Goal: Information Seeking & Learning: Learn about a topic

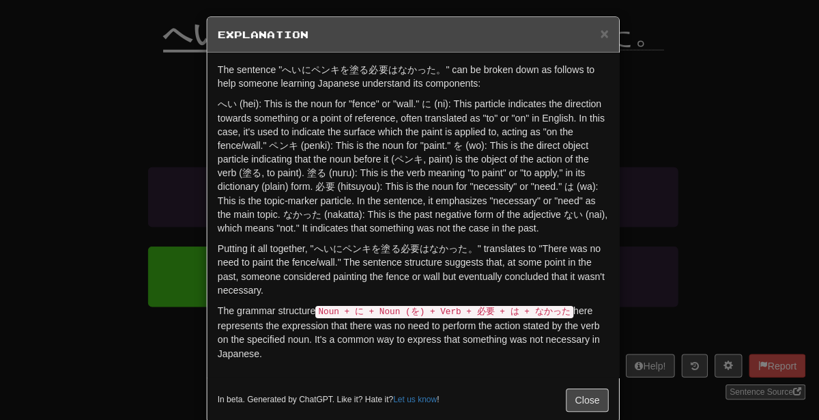
scroll to position [123, 0]
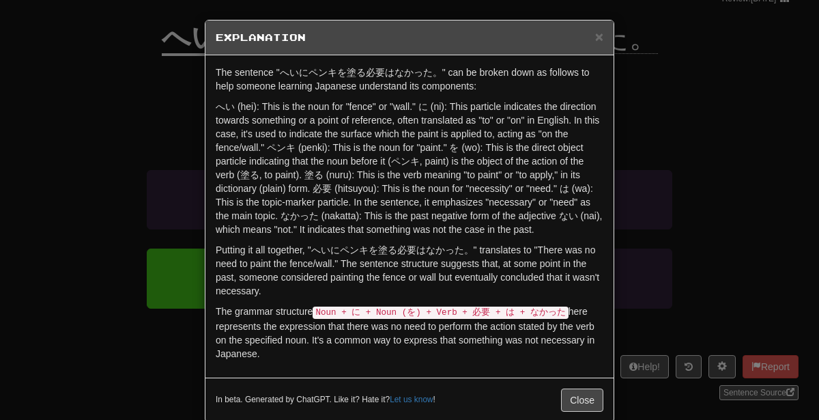
click at [666, 86] on div "× Explanation The sentence "へいにペンキを塗る必要はなかった。" can be broken down as follows to…" at bounding box center [409, 210] width 819 height 420
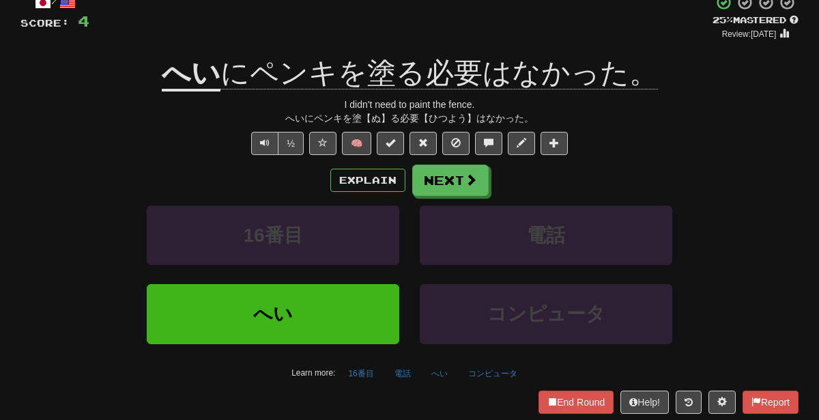
scroll to position [74, 0]
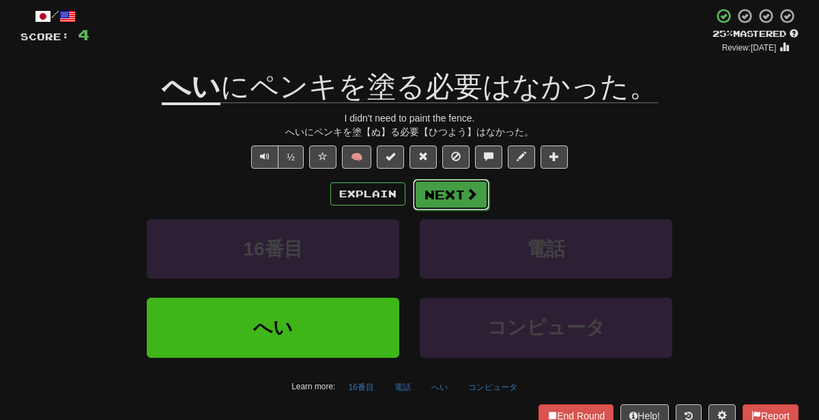
click at [449, 196] on button "Next" at bounding box center [451, 194] width 76 height 31
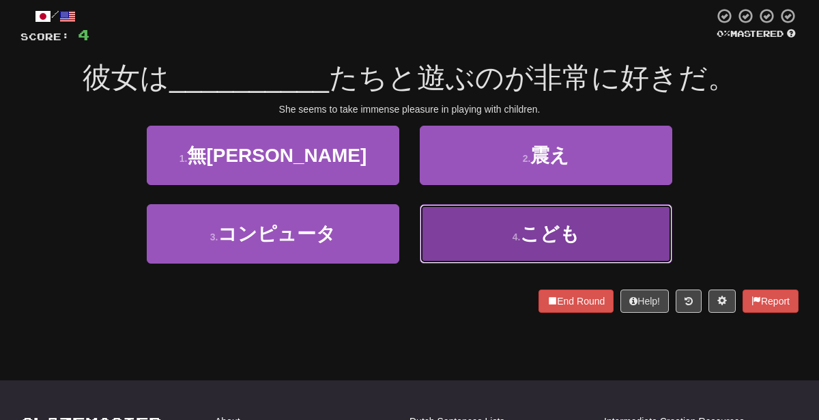
click at [526, 224] on span "こども" at bounding box center [549, 233] width 59 height 21
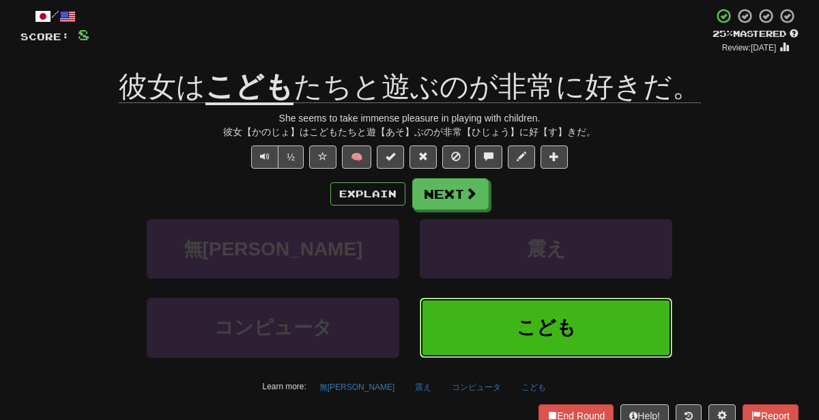
scroll to position [0, 0]
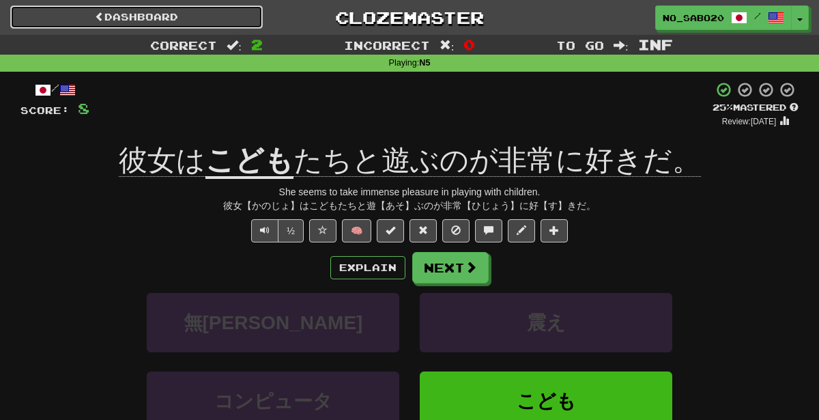
click at [173, 18] on link "Dashboard" at bounding box center [136, 16] width 253 height 23
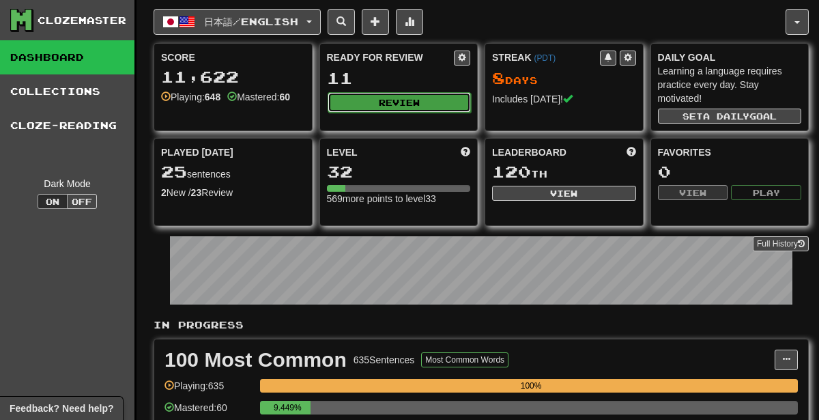
click at [404, 106] on button "Review" at bounding box center [400, 102] width 144 height 20
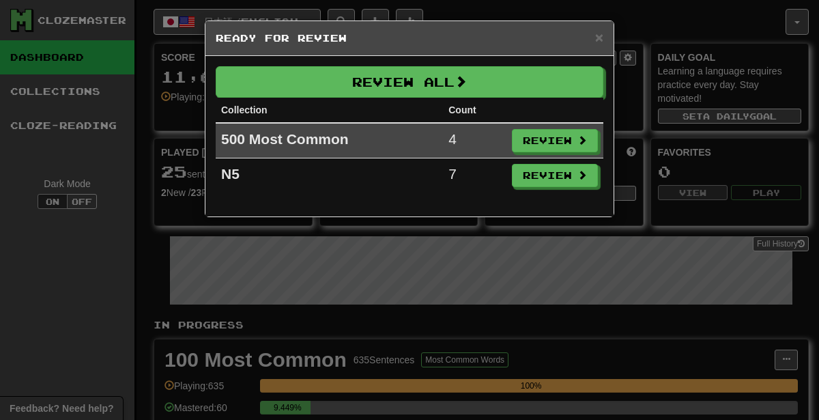
click at [466, 352] on div "× Ready for Review Review All Collection Count 500 Most Common 4 Review N5 7 Re…" at bounding box center [409, 210] width 819 height 420
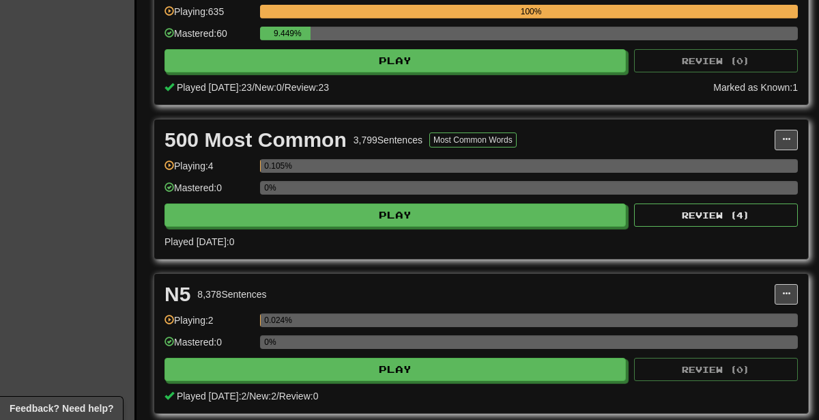
scroll to position [397, 0]
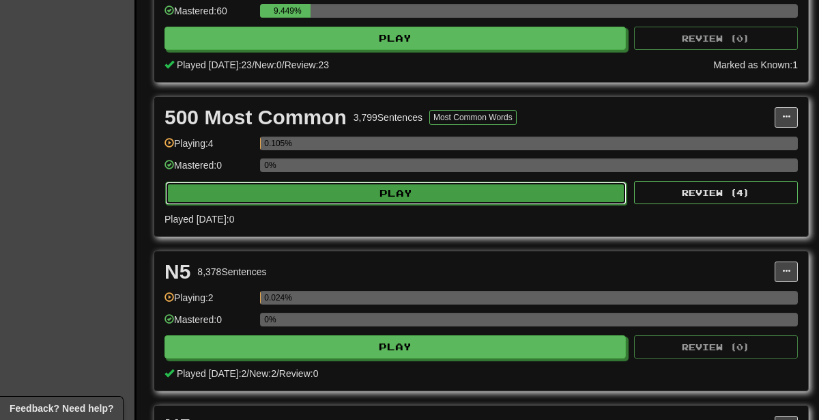
click at [459, 186] on button "Play" at bounding box center [396, 193] width 462 height 23
select select "********"
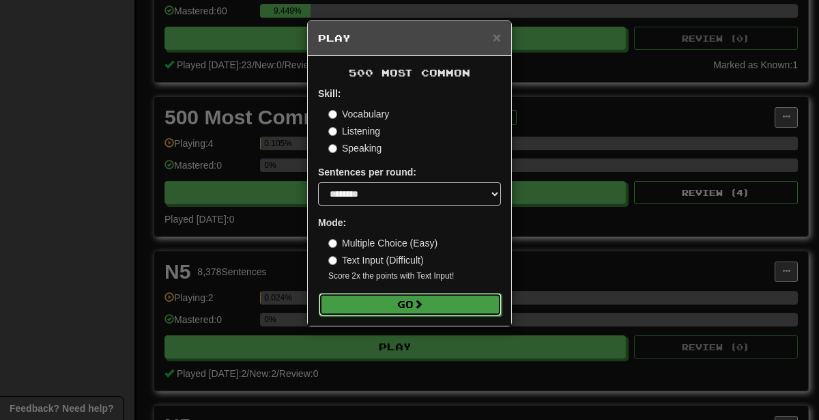
click at [417, 311] on button "Go" at bounding box center [410, 304] width 183 height 23
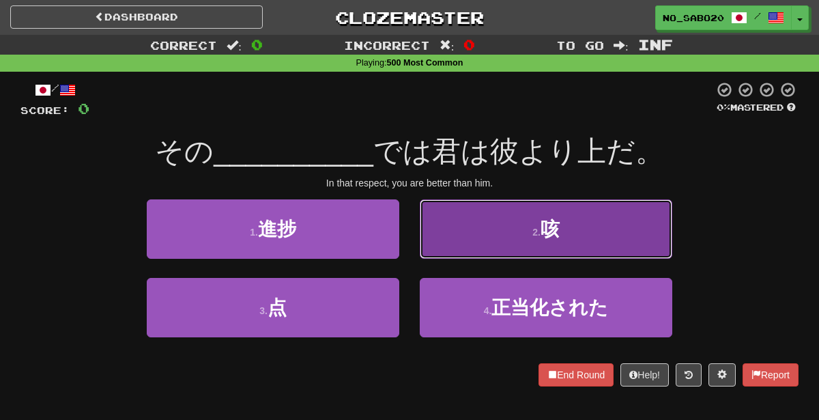
click at [451, 238] on button "2 . 咳" at bounding box center [546, 228] width 253 height 59
